Goal: Transaction & Acquisition: Obtain resource

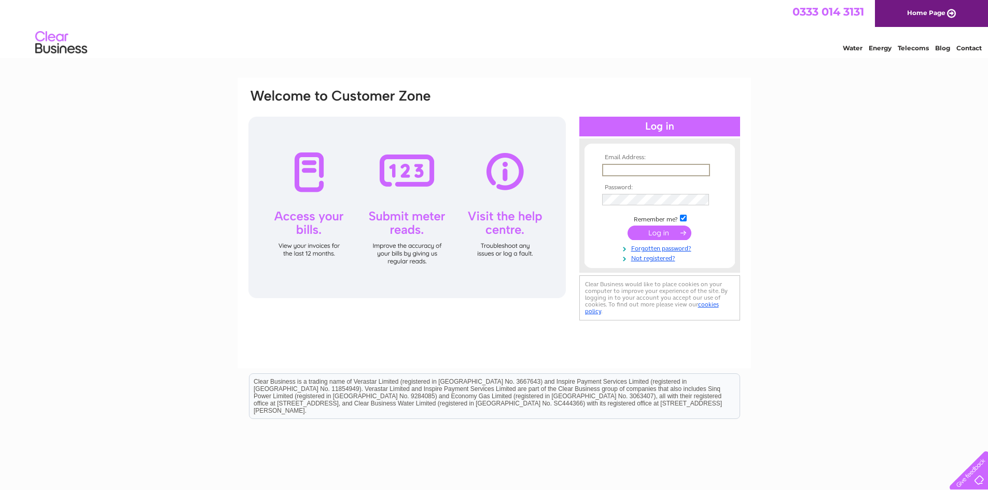
click at [659, 165] on input "text" at bounding box center [656, 170] width 108 height 12
type input "gilbert@taylormadeinteriors.net"
click at [676, 234] on input "submit" at bounding box center [660, 233] width 64 height 15
click at [658, 234] on input "submit" at bounding box center [660, 233] width 64 height 15
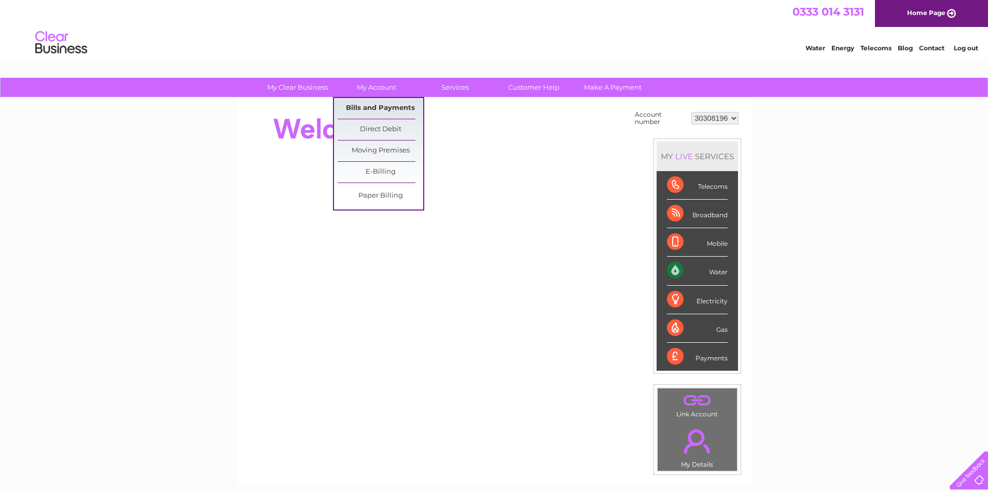
click at [387, 106] on link "Bills and Payments" at bounding box center [381, 108] width 86 height 21
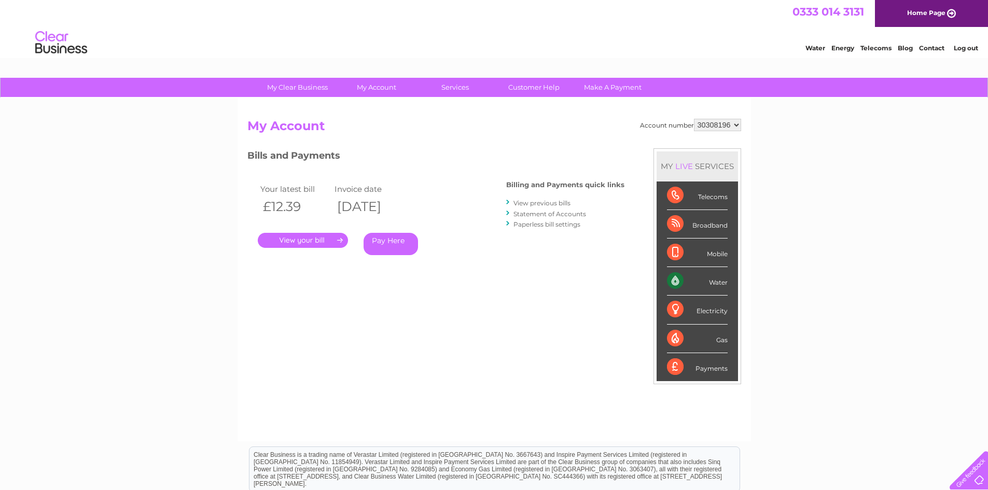
click at [561, 204] on link "View previous bills" at bounding box center [542, 203] width 57 height 8
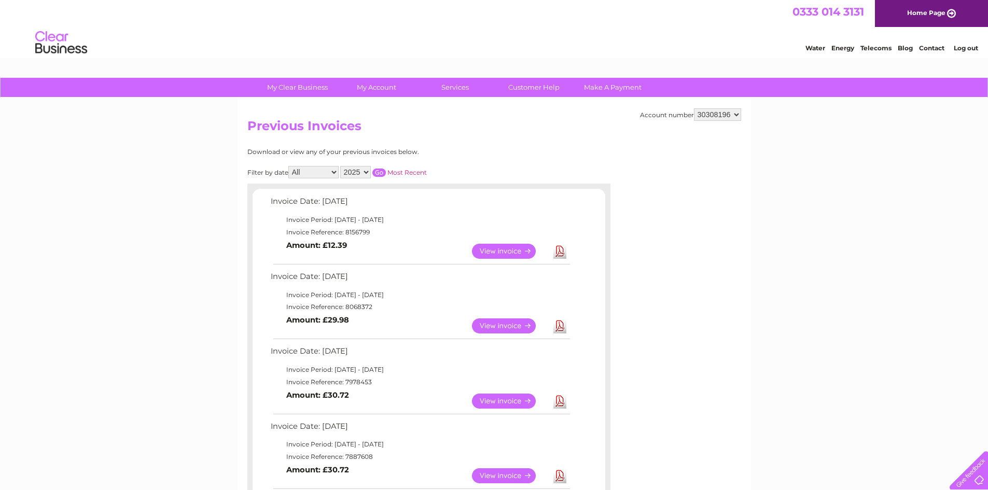
click at [510, 250] on link "View" at bounding box center [510, 251] width 76 height 15
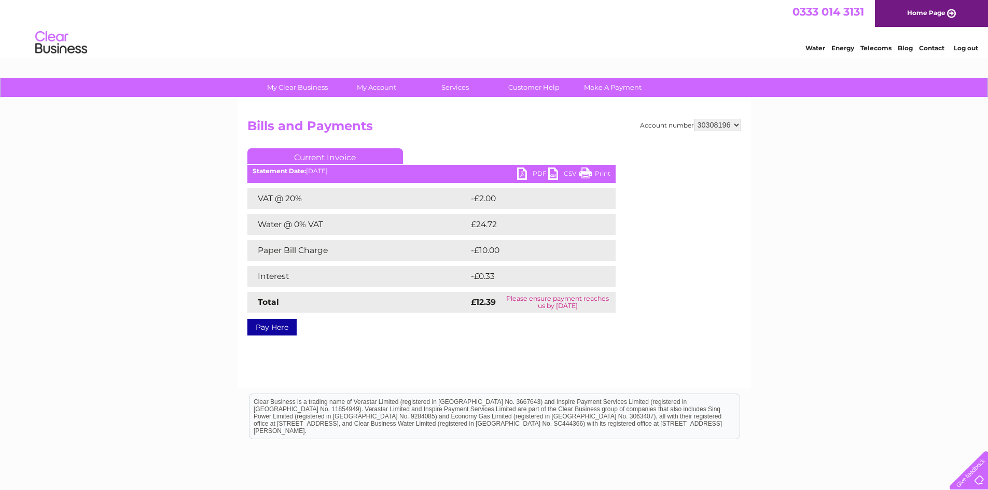
click at [524, 175] on link "PDF" at bounding box center [532, 175] width 31 height 15
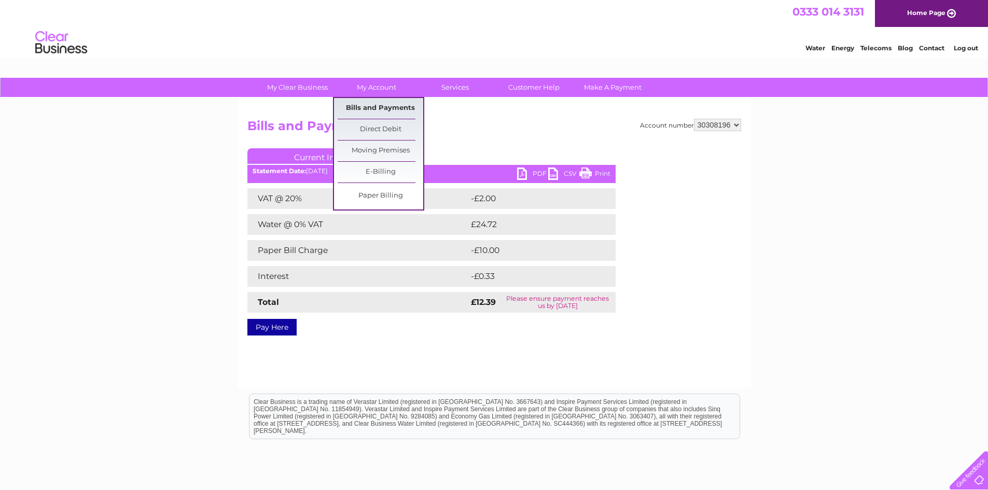
click at [356, 106] on link "Bills and Payments" at bounding box center [381, 108] width 86 height 21
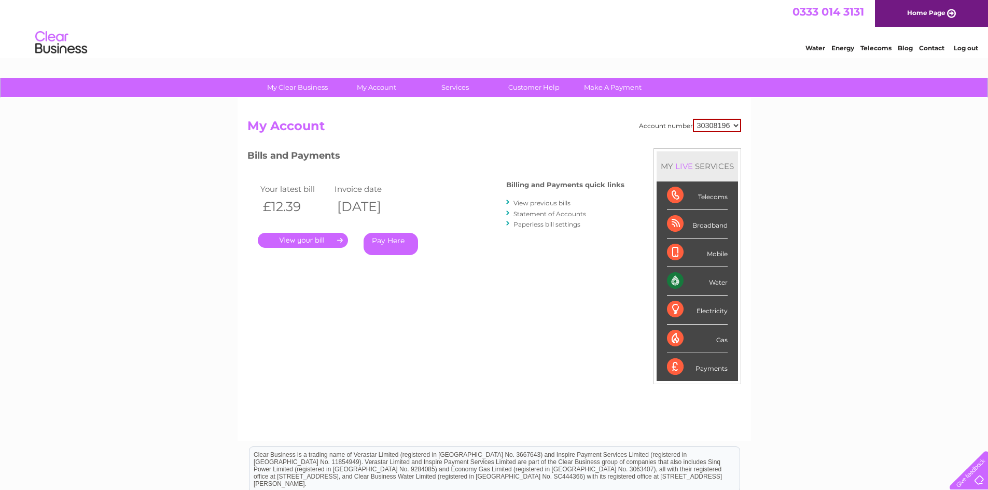
click at [532, 203] on link "View previous bills" at bounding box center [542, 203] width 57 height 8
